Goal: Entertainment & Leisure: Consume media (video, audio)

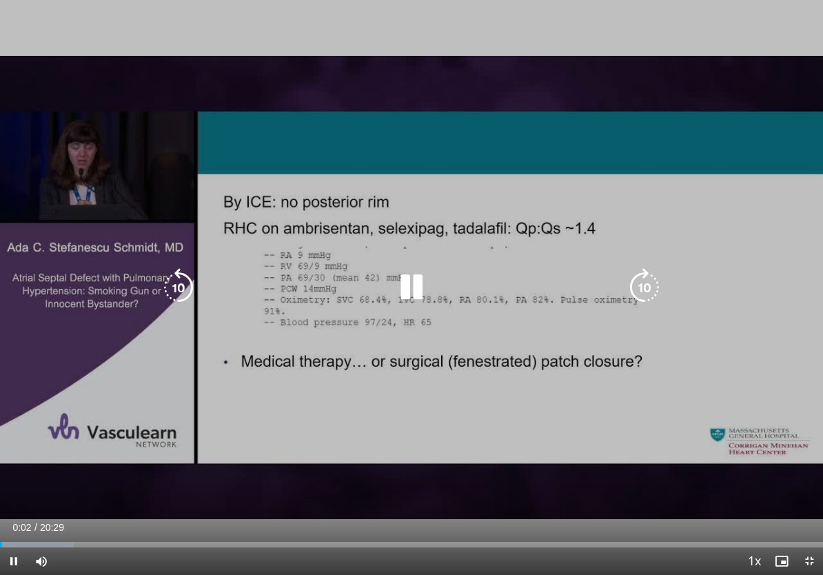
click at [417, 292] on icon "Video Player" at bounding box center [411, 287] width 39 height 39
click at [394, 297] on icon "Video Player" at bounding box center [411, 287] width 39 height 39
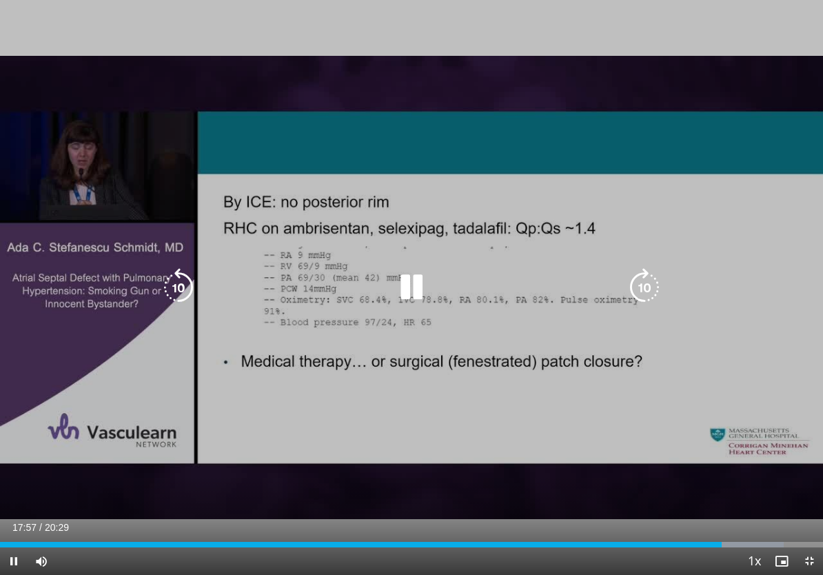
click at [178, 281] on icon "Video Player" at bounding box center [178, 287] width 39 height 39
click at [175, 289] on icon "Video Player" at bounding box center [178, 287] width 39 height 39
click at [186, 288] on icon "Video Player" at bounding box center [178, 287] width 39 height 39
click at [185, 285] on icon "Video Player" at bounding box center [178, 287] width 39 height 39
click at [172, 302] on icon "Video Player" at bounding box center [178, 287] width 39 height 39
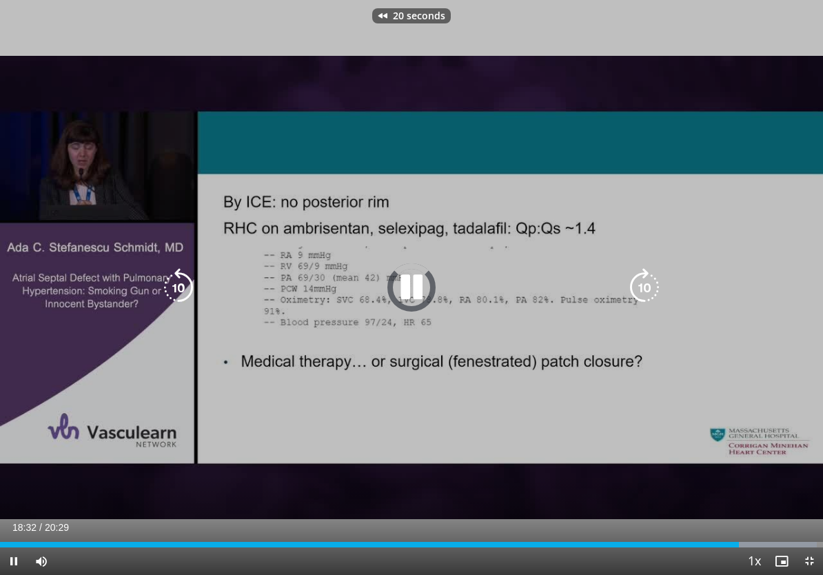
click at [191, 278] on icon "Video Player" at bounding box center [178, 287] width 39 height 39
click at [170, 291] on icon "Video Player" at bounding box center [178, 287] width 39 height 39
click at [181, 285] on icon "Video Player" at bounding box center [178, 287] width 39 height 39
click at [166, 279] on icon "Video Player" at bounding box center [178, 287] width 39 height 39
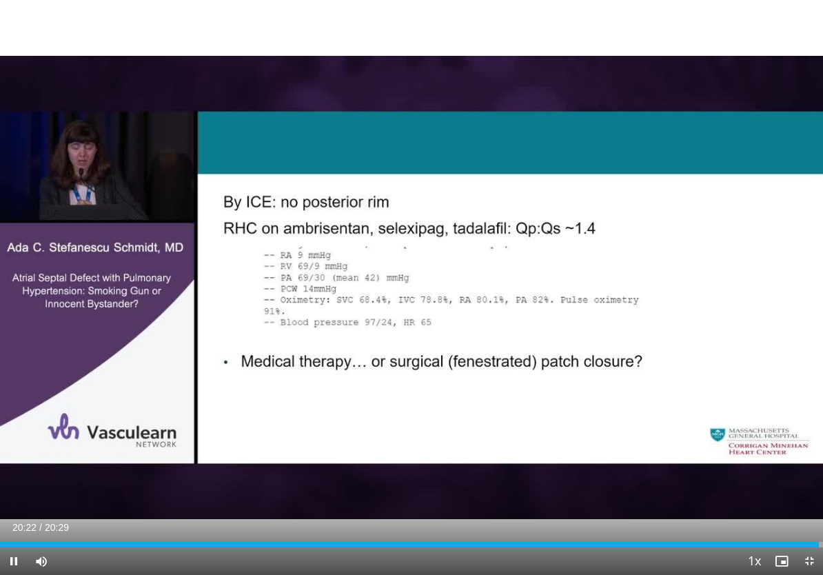
click at [637, 286] on icon "Video Player" at bounding box center [644, 287] width 39 height 39
